Goal: Navigation & Orientation: Find specific page/section

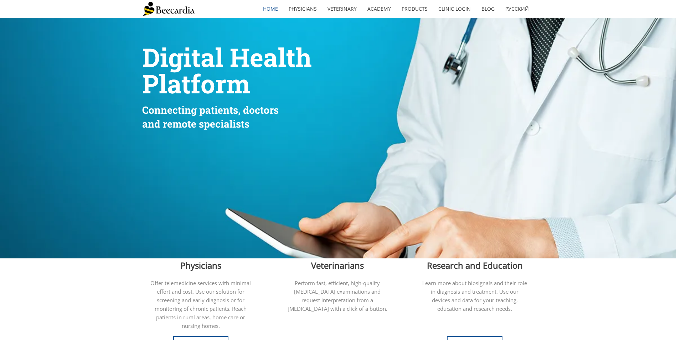
click at [189, 14] on img at bounding box center [168, 9] width 52 height 14
click at [276, 7] on link "home" at bounding box center [271, 9] width 26 height 16
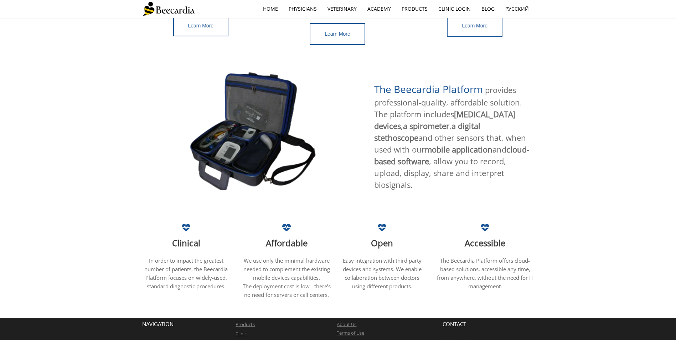
scroll to position [370, 0]
